Goal: Check status: Check status

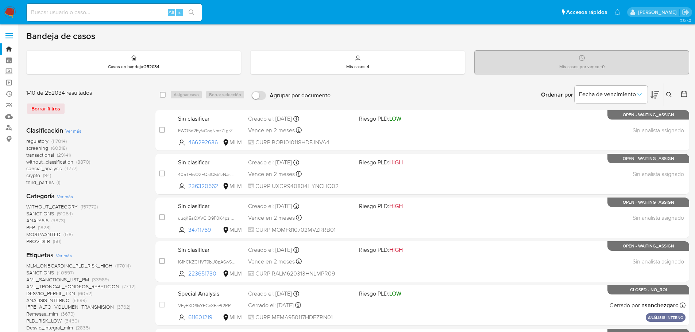
drag, startPoint x: 87, startPoint y: 12, endPoint x: 90, endPoint y: 13, distance: 3.9
click at [87, 12] on input at bounding box center [114, 12] width 175 height 9
paste input "681056700"
type input "681056700"
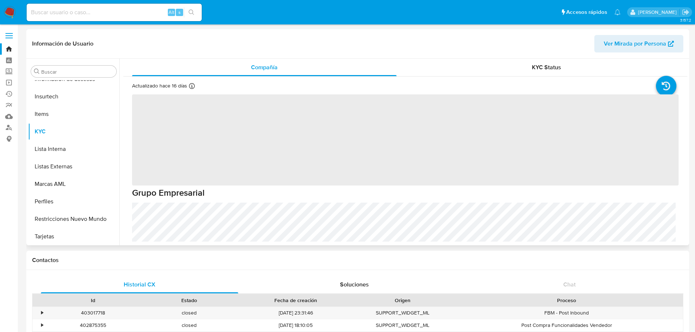
scroll to position [308, 0]
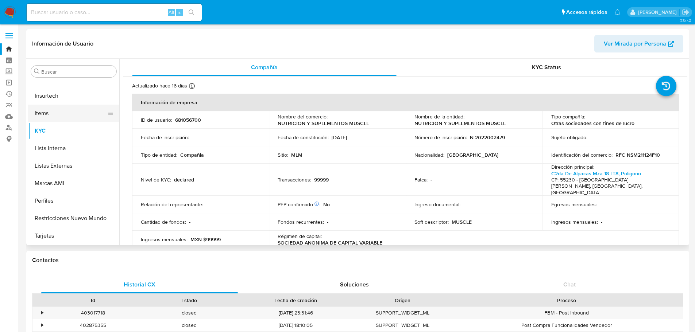
select select "10"
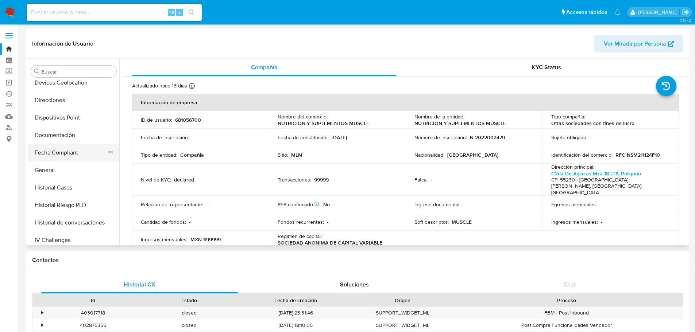
scroll to position [126, 0]
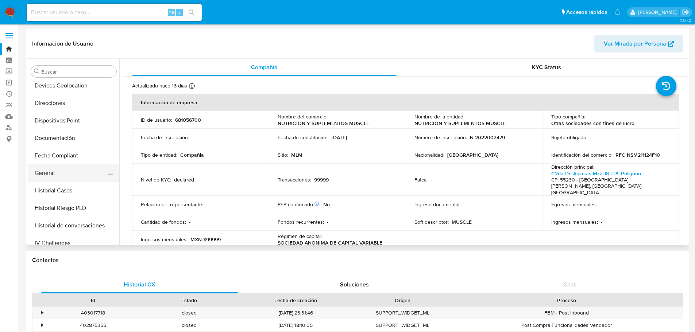
click at [56, 175] on button "General" at bounding box center [70, 174] width 85 height 18
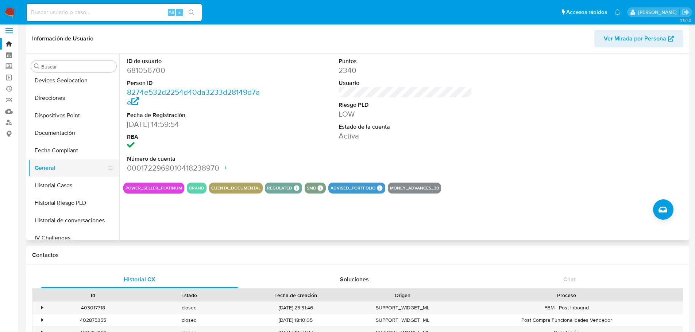
scroll to position [235, 0]
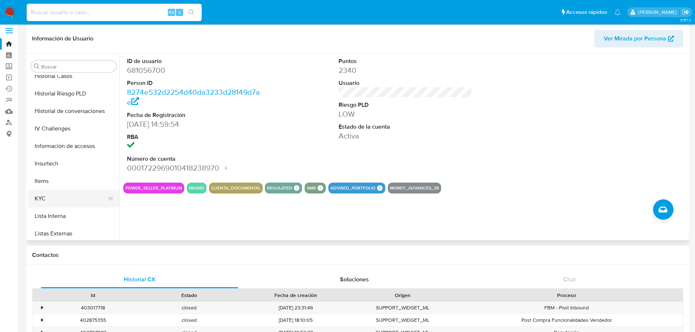
click at [45, 198] on button "KYC" at bounding box center [70, 199] width 85 height 18
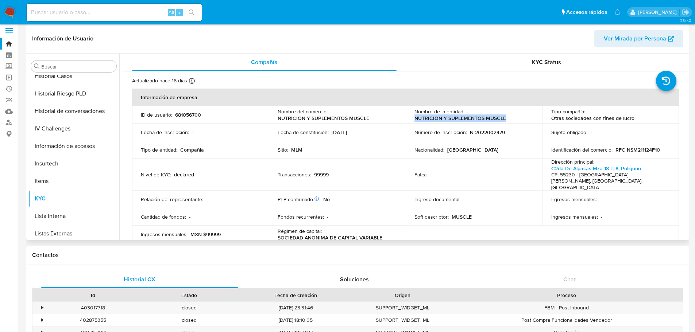
drag, startPoint x: 506, startPoint y: 116, endPoint x: 411, endPoint y: 119, distance: 94.5
click at [411, 119] on td "Nombre de la entidad : NUTRICION Y SUPLEMENTOS MUSCLE" at bounding box center [474, 115] width 137 height 18
copy p "NUTRICION Y SUPLEMENTOS MUSCLE"
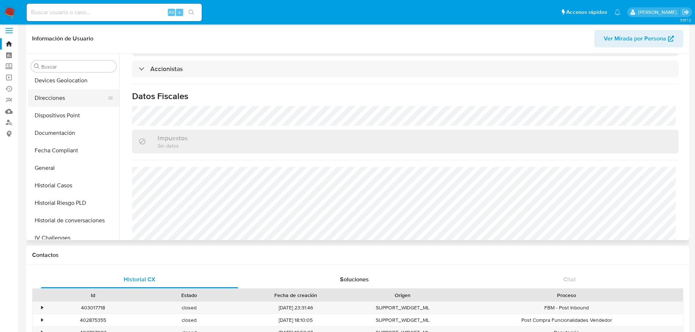
scroll to position [53, 0]
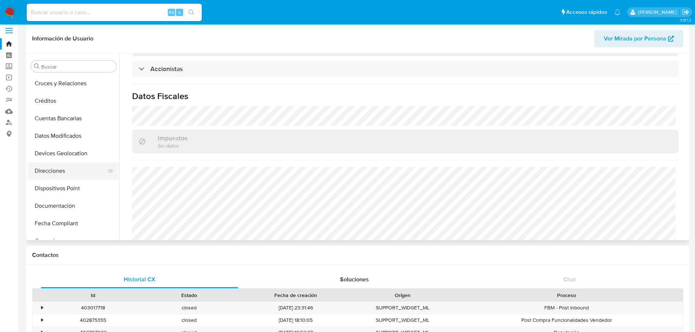
click at [62, 172] on button "Direcciones" at bounding box center [70, 171] width 85 height 18
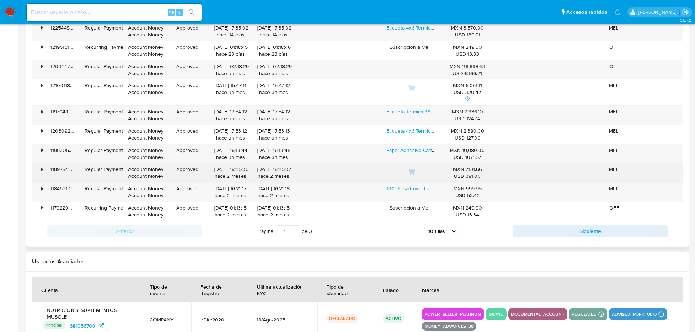
scroll to position [808, 0]
